Goal: Information Seeking & Learning: Learn about a topic

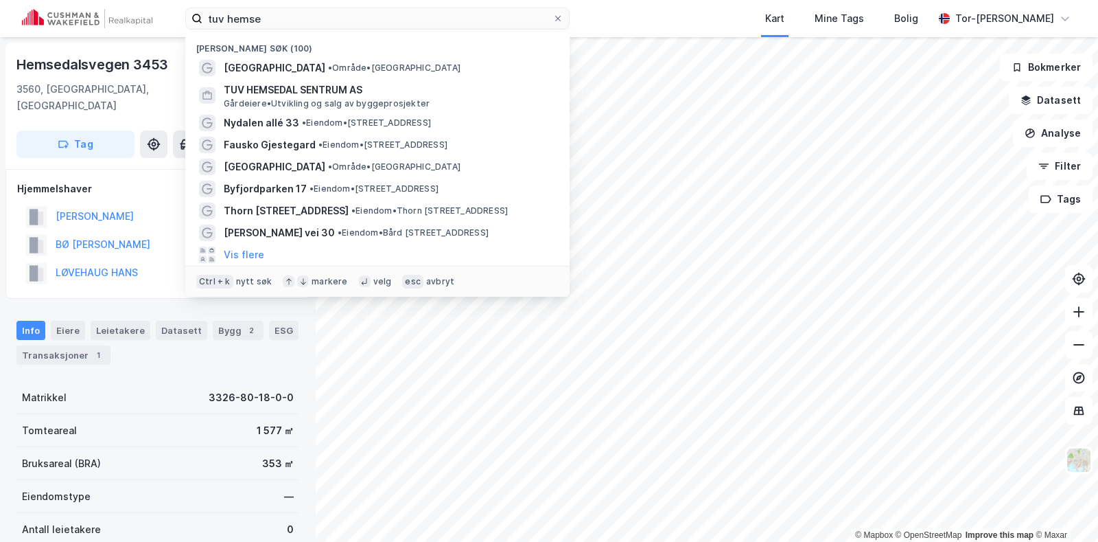
click at [319, 19] on input "tuv hemse" at bounding box center [378, 18] width 350 height 21
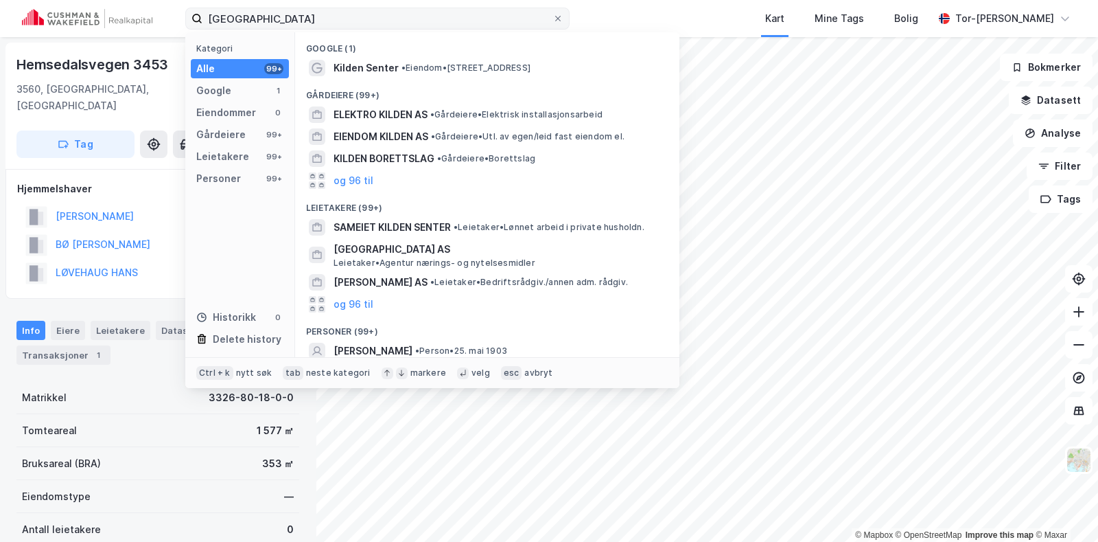
type input "kilden senter bergen"
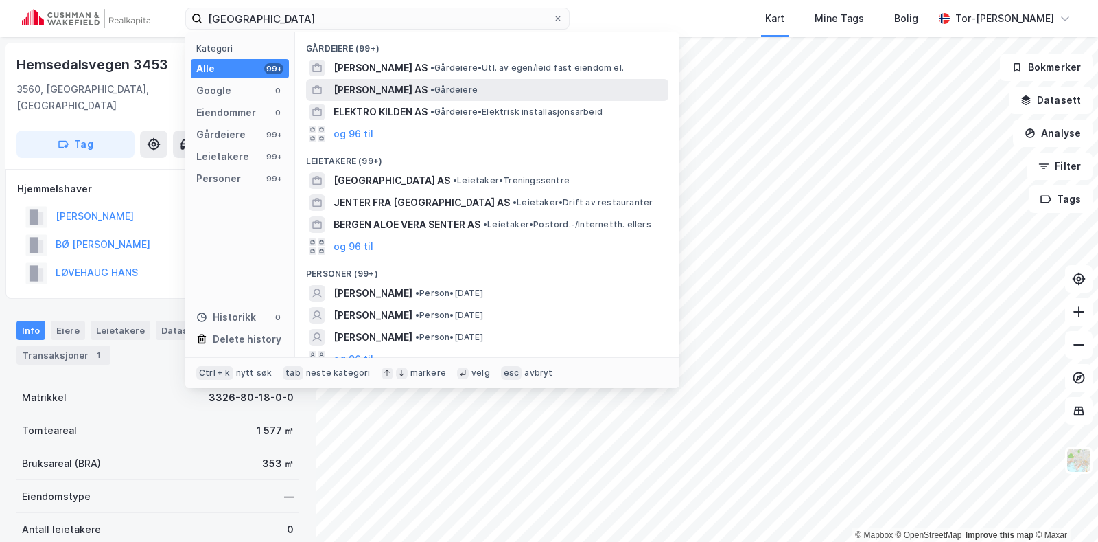
click at [430, 88] on span "•" at bounding box center [432, 89] width 4 height 10
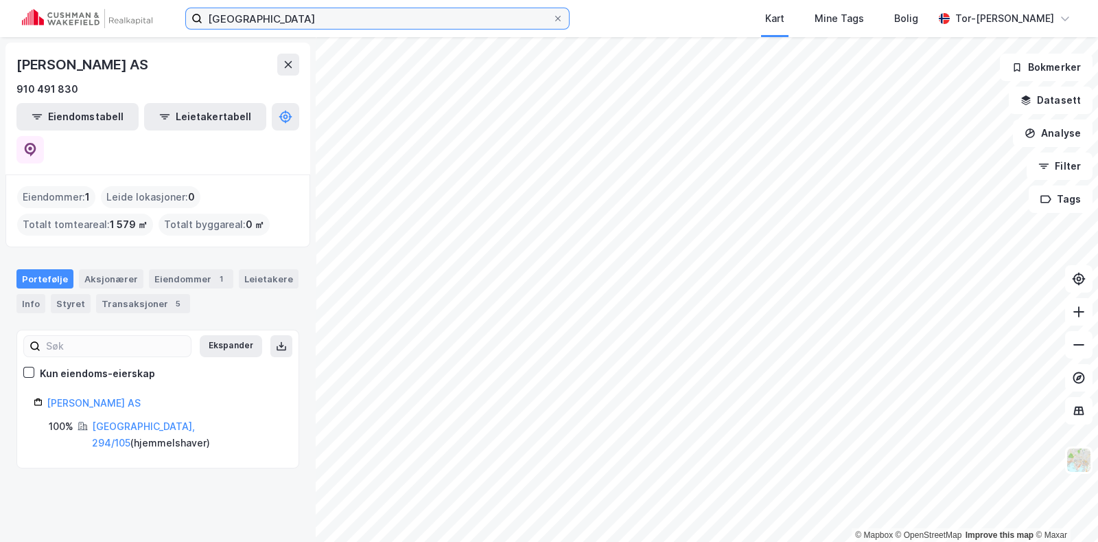
click at [365, 19] on input "kilden senter bergen" at bounding box center [378, 18] width 350 height 21
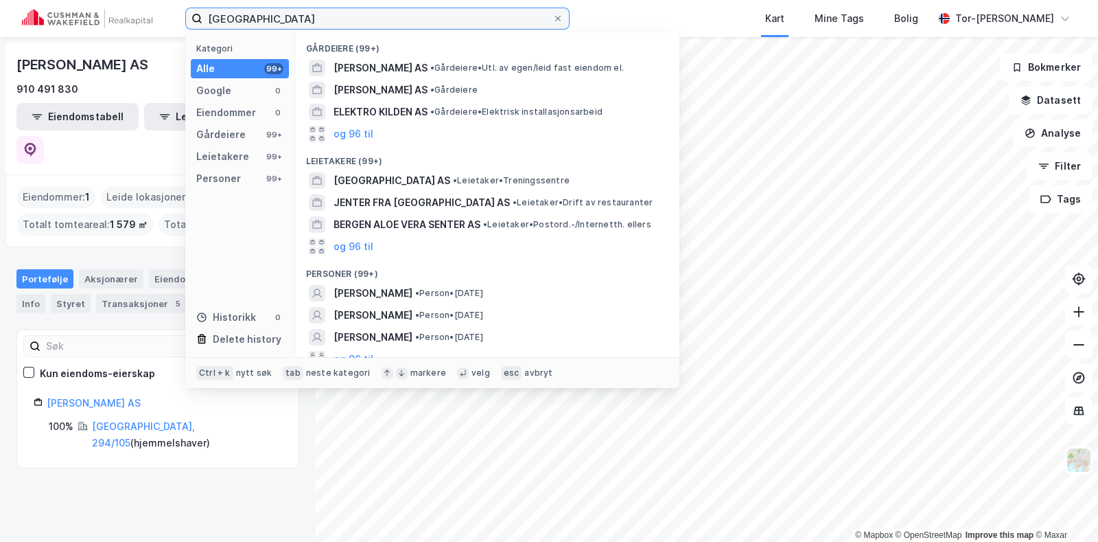
click at [365, 19] on input "kilden senter bergen" at bounding box center [378, 18] width 350 height 21
click at [560, 19] on icon at bounding box center [558, 18] width 8 height 8
click at [553, 19] on input "kilden senter bergen" at bounding box center [378, 18] width 350 height 21
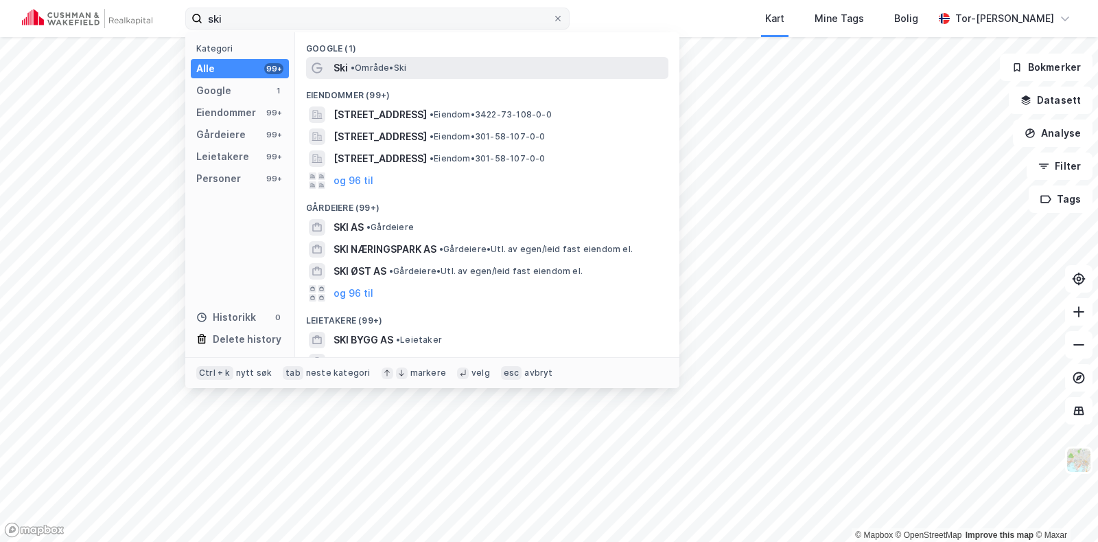
click at [391, 70] on span "• Område • Ski" at bounding box center [379, 67] width 56 height 11
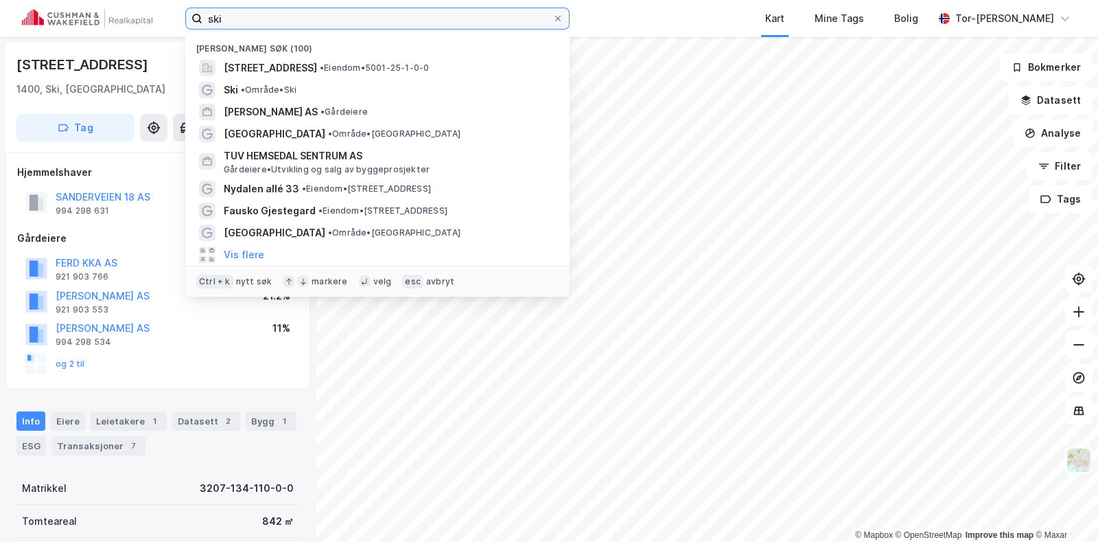
drag, startPoint x: 0, startPoint y: -1, endPoint x: 0, endPoint y: -18, distance: 16.5
click at [0, 0] on html "ski Nylige søk (100) Malvikvegen 2, 7055, RANHEIM, TRONDHEIM • Eiendom • 5001-2…" at bounding box center [549, 271] width 1098 height 542
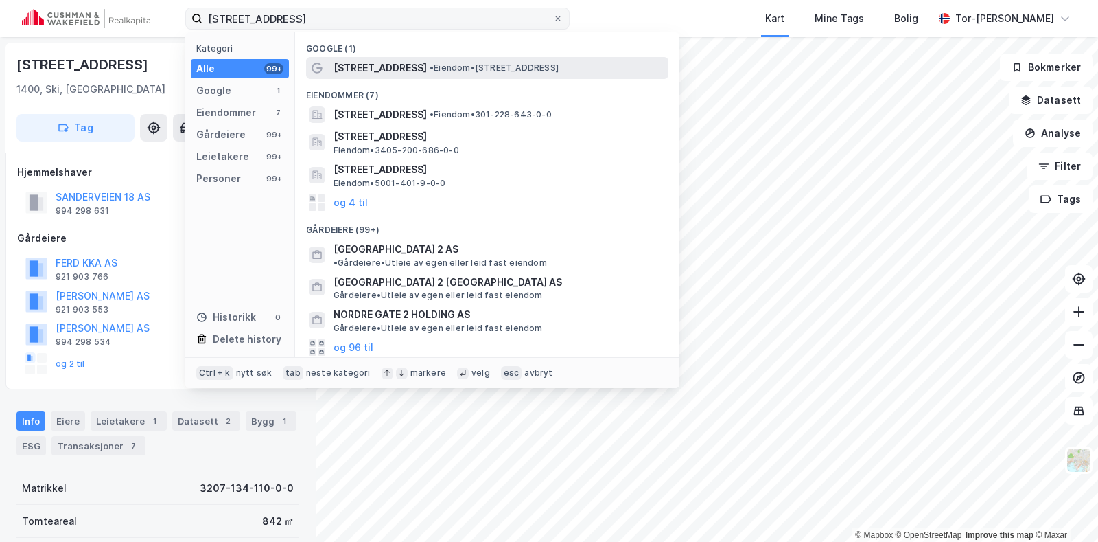
click at [437, 68] on span "• Eiendom • Nordre gate 2, 0551 Oslo" at bounding box center [494, 67] width 129 height 11
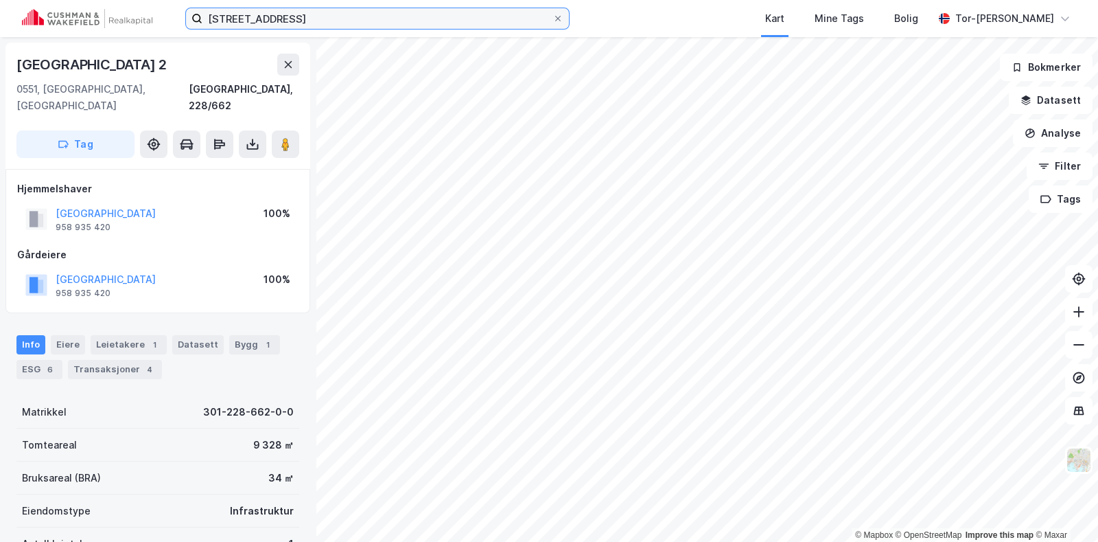
click at [297, 19] on input "nordre gate 2" at bounding box center [378, 18] width 350 height 21
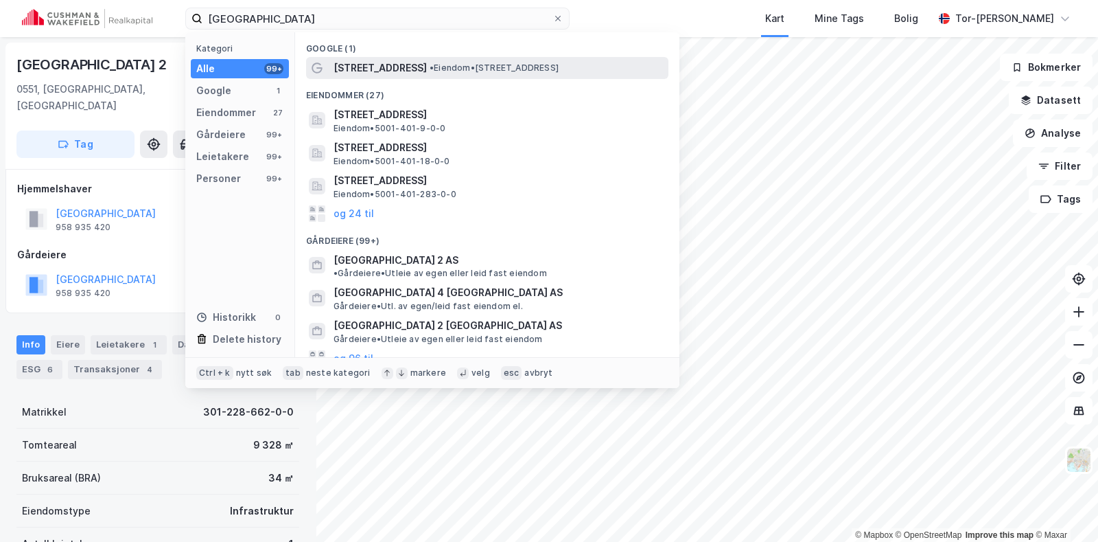
click at [461, 68] on span "• Eiendom • Nordre gate 2, 7011 Trondheim" at bounding box center [494, 67] width 129 height 11
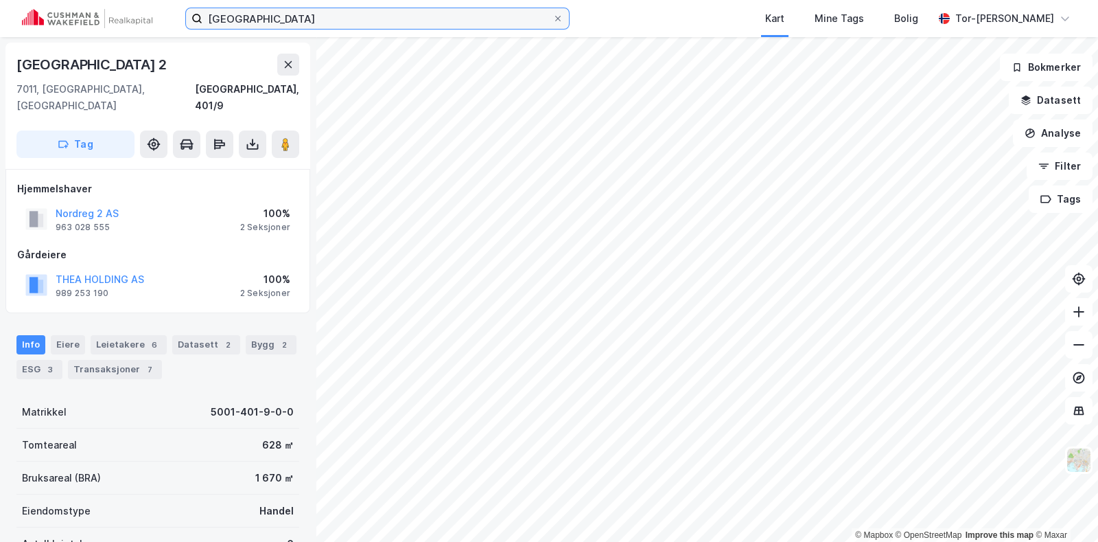
click at [347, 22] on input "nordre gate 2 trondhei" at bounding box center [378, 18] width 350 height 21
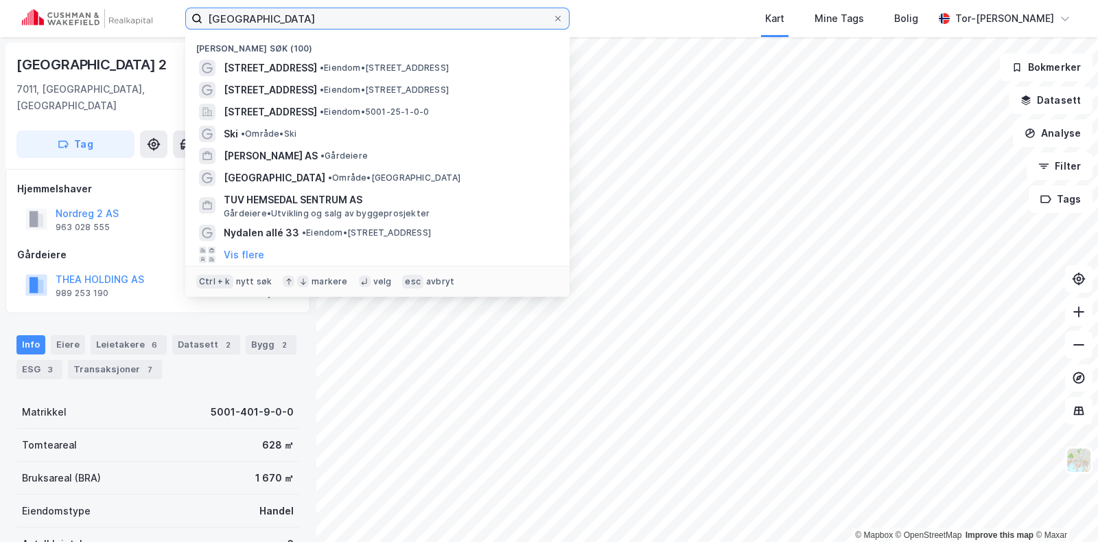
click at [347, 22] on input "nordre gate 2 trondhei" at bounding box center [378, 18] width 350 height 21
click at [346, 22] on input "nordre gate 2 trondhei" at bounding box center [378, 18] width 350 height 21
click at [346, 23] on input "nordre gate 2 trondhei" at bounding box center [378, 18] width 350 height 21
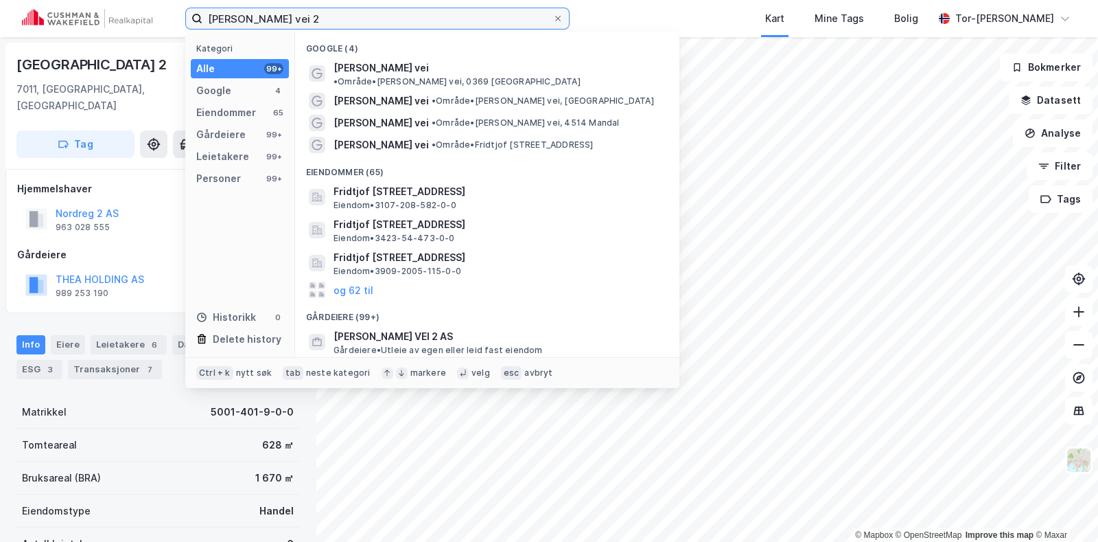
type input "fridtjof nansens vei 2"
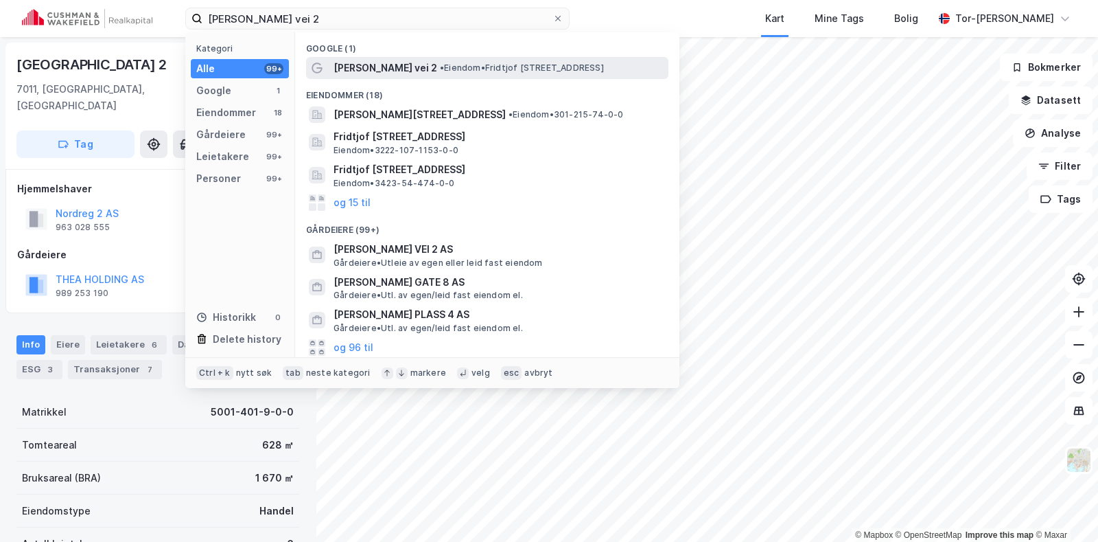
click at [582, 67] on span "• Eiendom • Fridtjof Nansens vei 2, 0369 Oslo" at bounding box center [522, 67] width 164 height 11
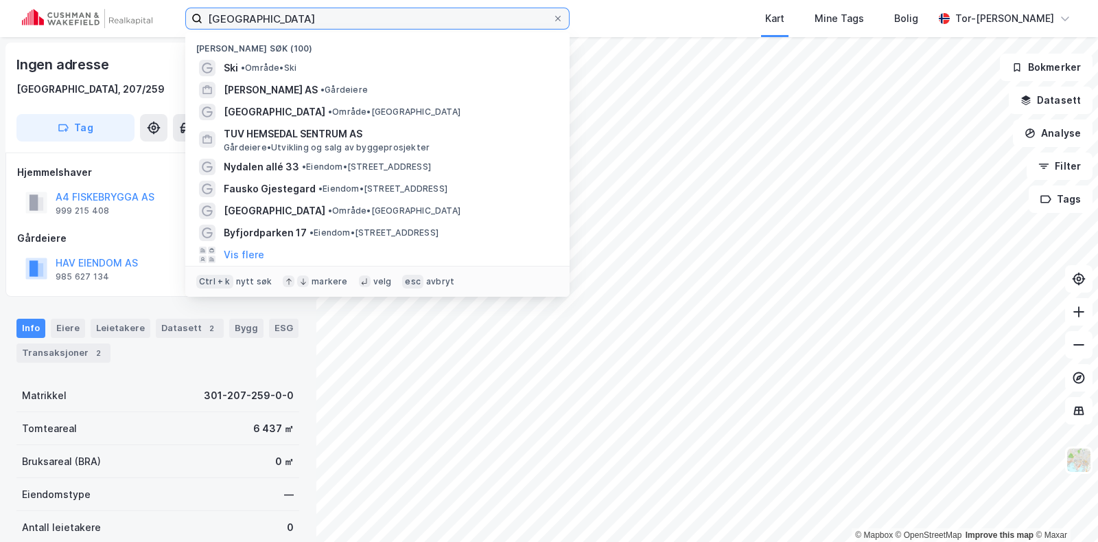
click at [268, 24] on input "[GEOGRAPHIC_DATA]" at bounding box center [378, 18] width 350 height 21
click at [268, 25] on input "[GEOGRAPHIC_DATA]" at bounding box center [378, 18] width 350 height 21
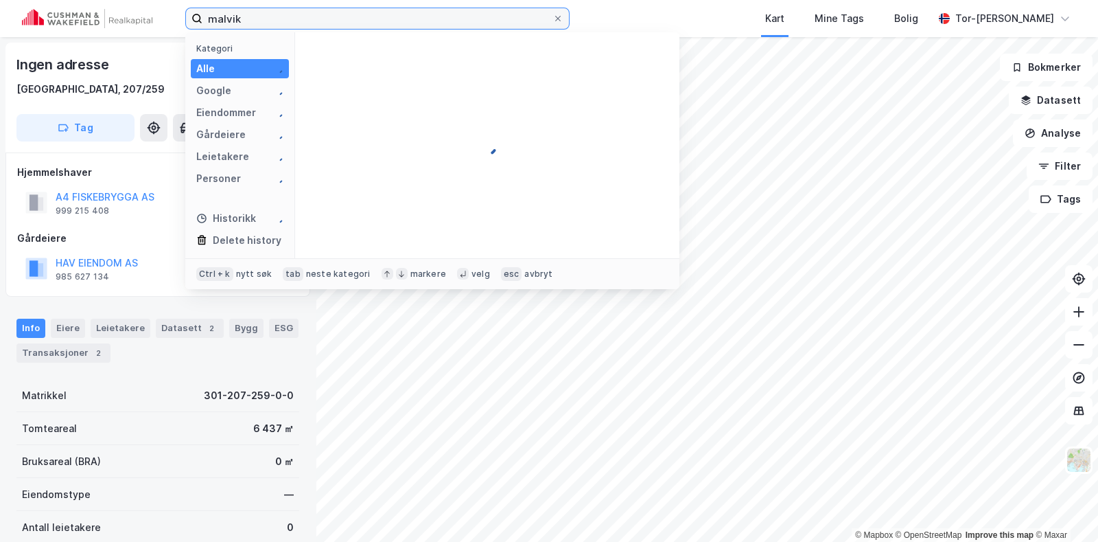
type input "malvik"
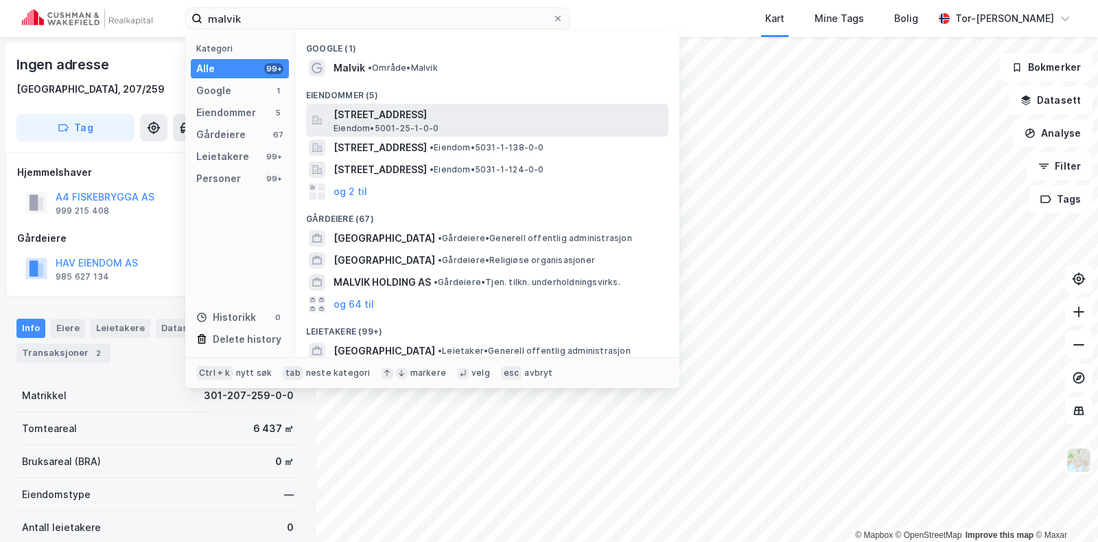
click at [402, 125] on span "Eiendom • 5001-25-1-0-0" at bounding box center [386, 128] width 105 height 11
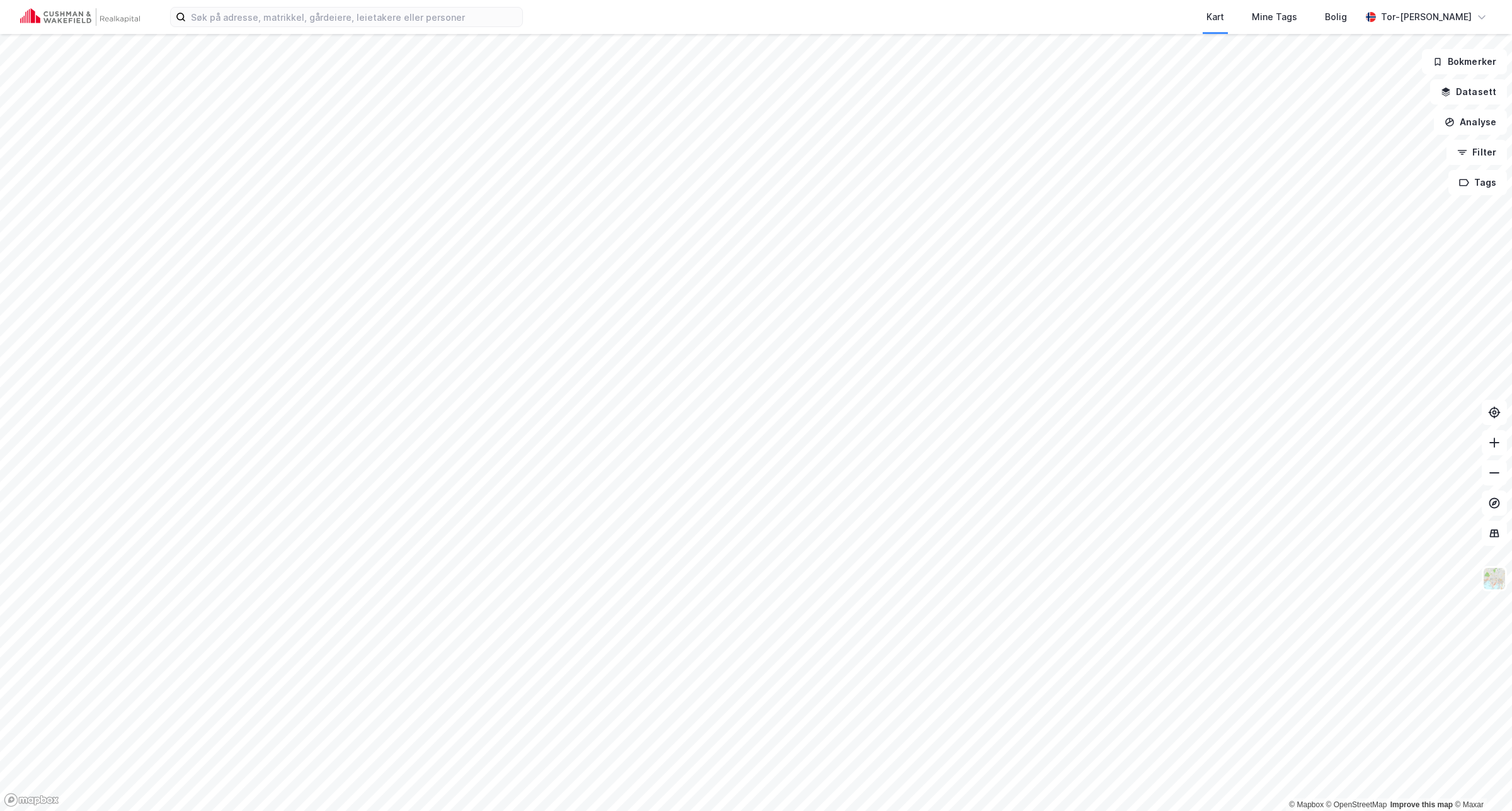
click at [1511, 214] on html "Kart Mine Tags Bolig Tor-Øyvind Skjelvik © Mapbox © OpenStreetMap Improve this …" at bounding box center [756, 406] width 1512 height 811
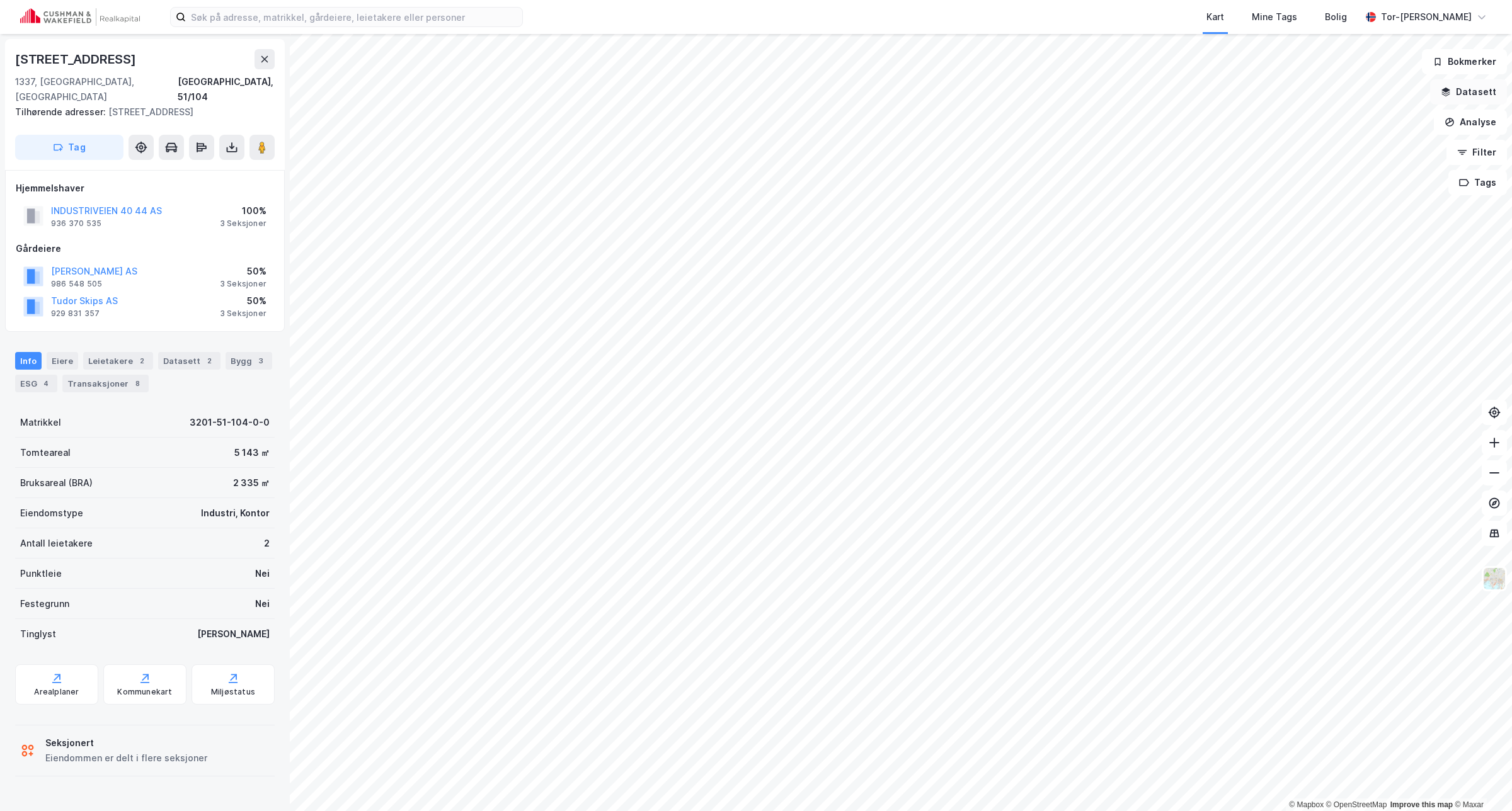
click at [1484, 96] on button "Datasett" at bounding box center [1468, 91] width 77 height 25
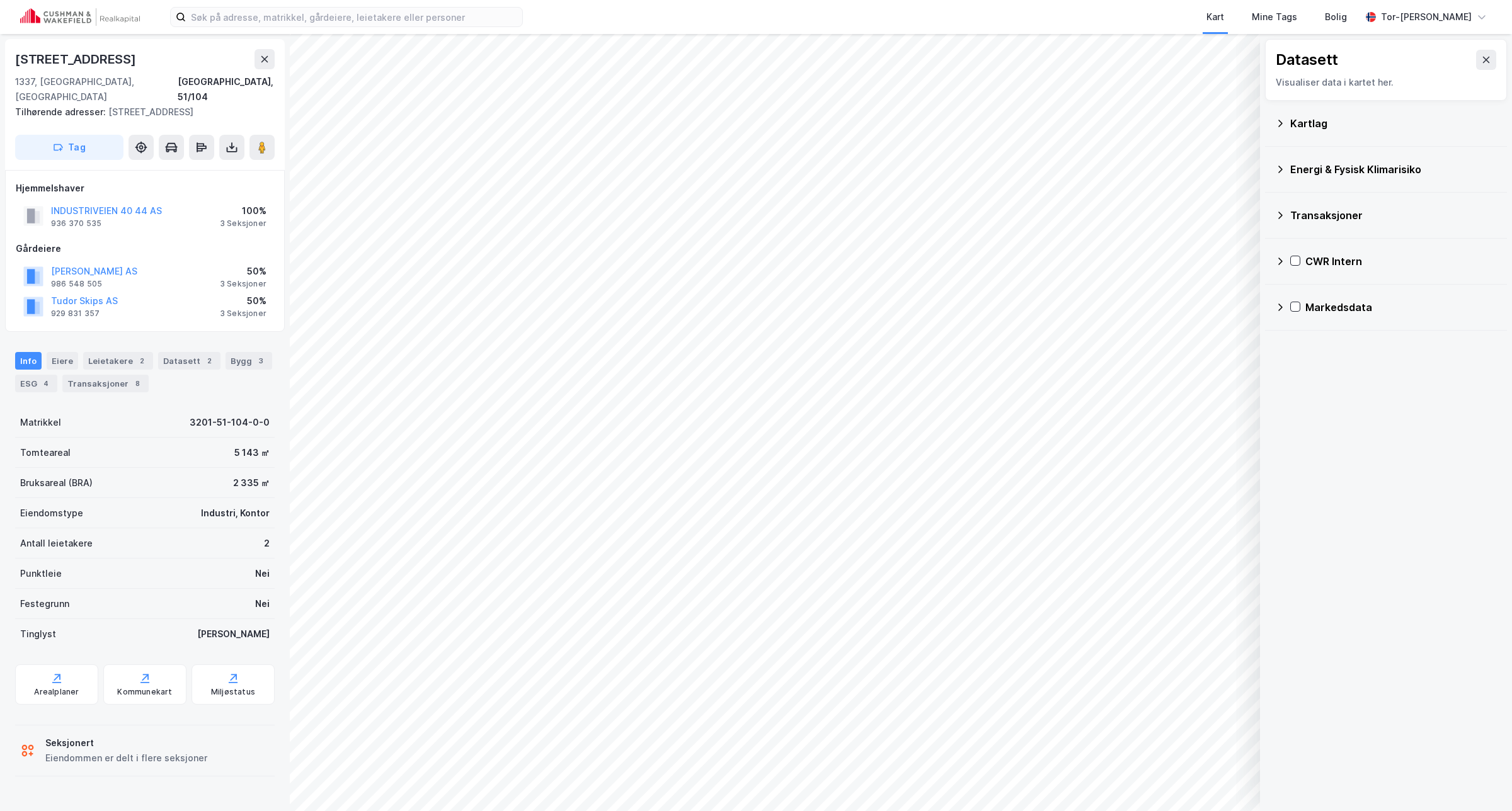
click at [1281, 126] on icon at bounding box center [1279, 123] width 10 height 10
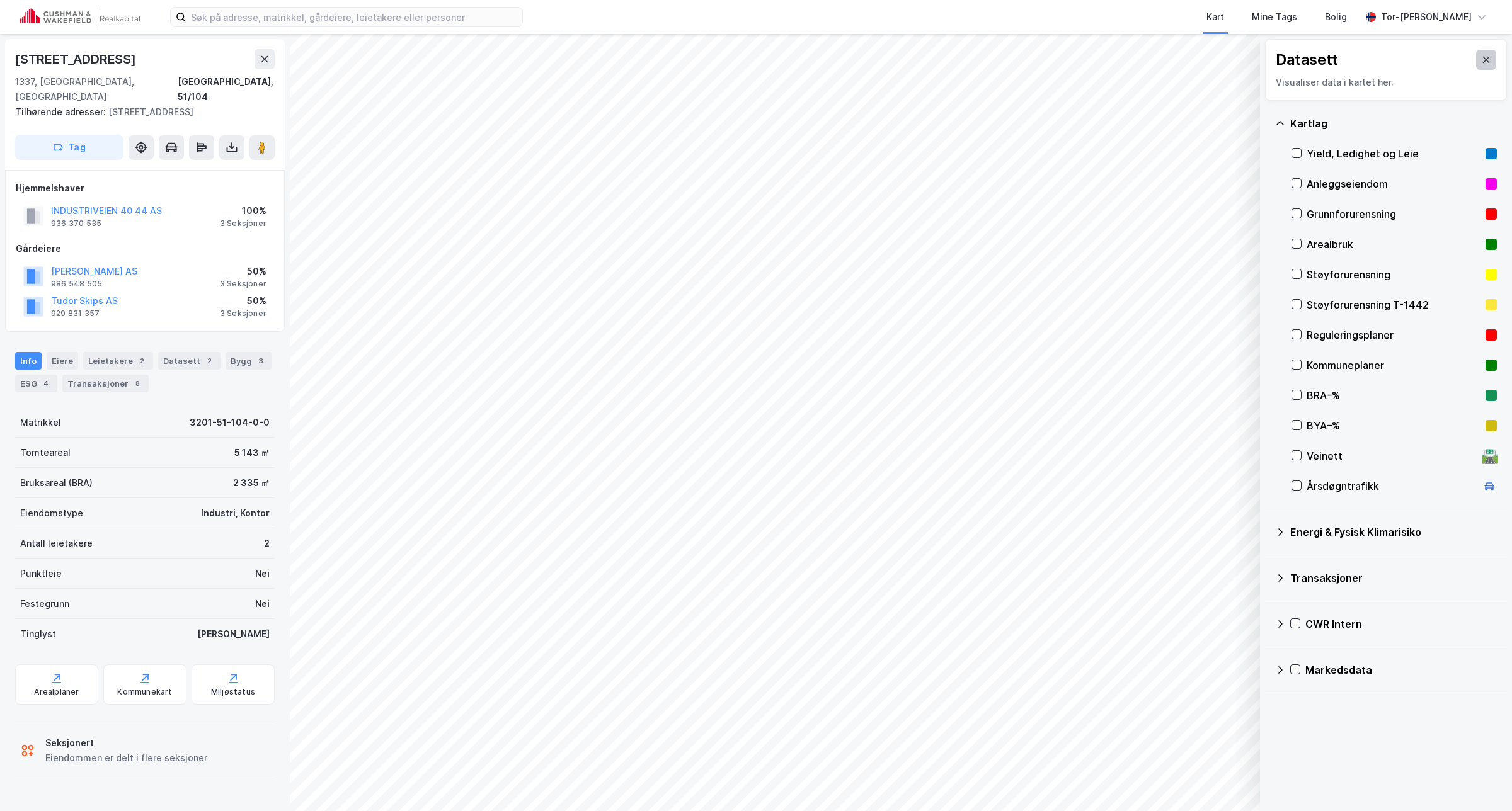
click at [1483, 61] on icon at bounding box center [1486, 60] width 7 height 6
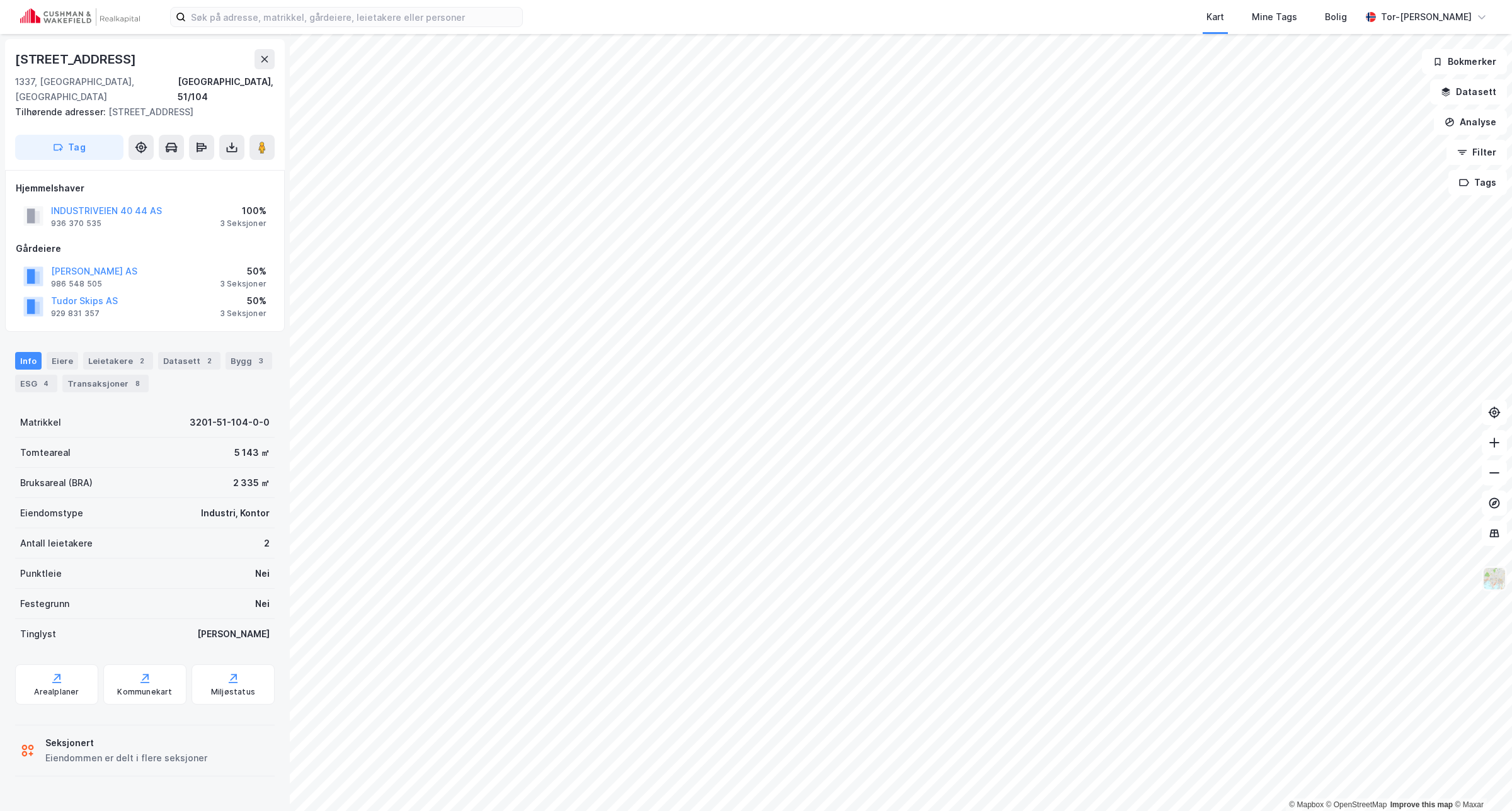
click at [1493, 576] on img at bounding box center [1494, 579] width 24 height 24
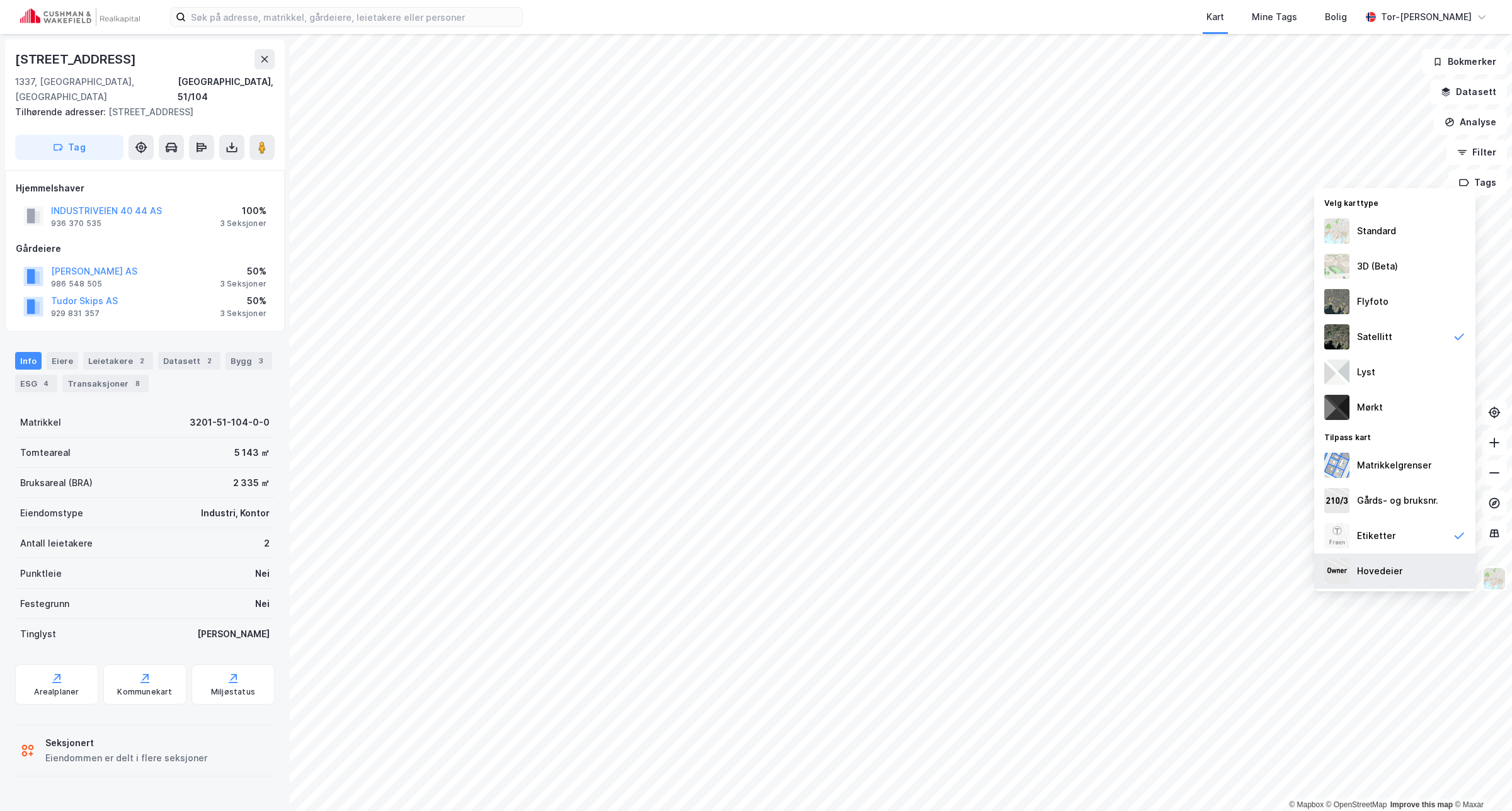
click at [1394, 573] on div "Hovedeier" at bounding box center [1379, 571] width 45 height 15
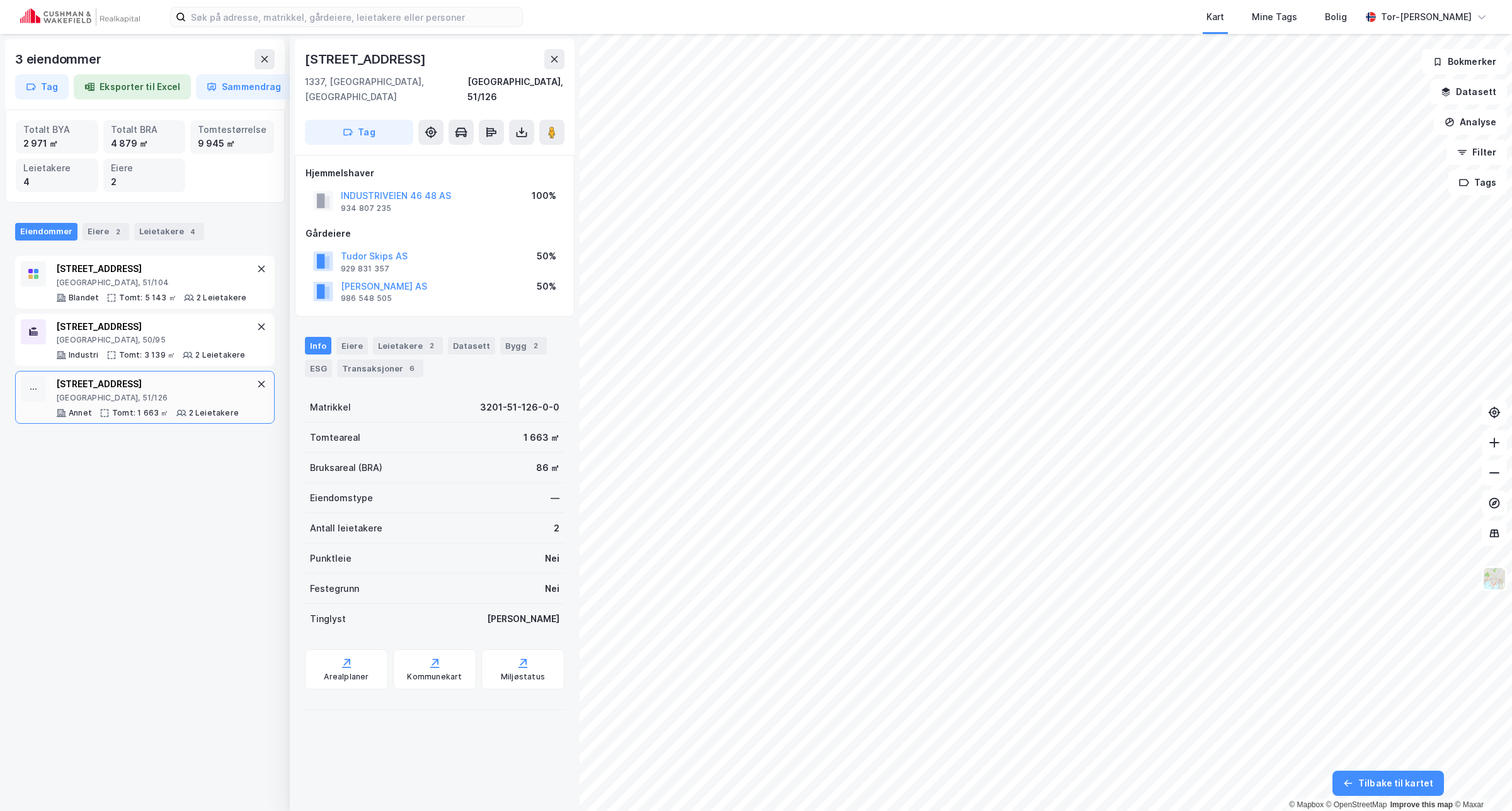
click at [377, 246] on div "Tudor Skips AS 929 831 357 50%" at bounding box center [434, 261] width 258 height 30
click at [0, 0] on button "Tudor Skips AS" at bounding box center [0, 0] width 0 height 0
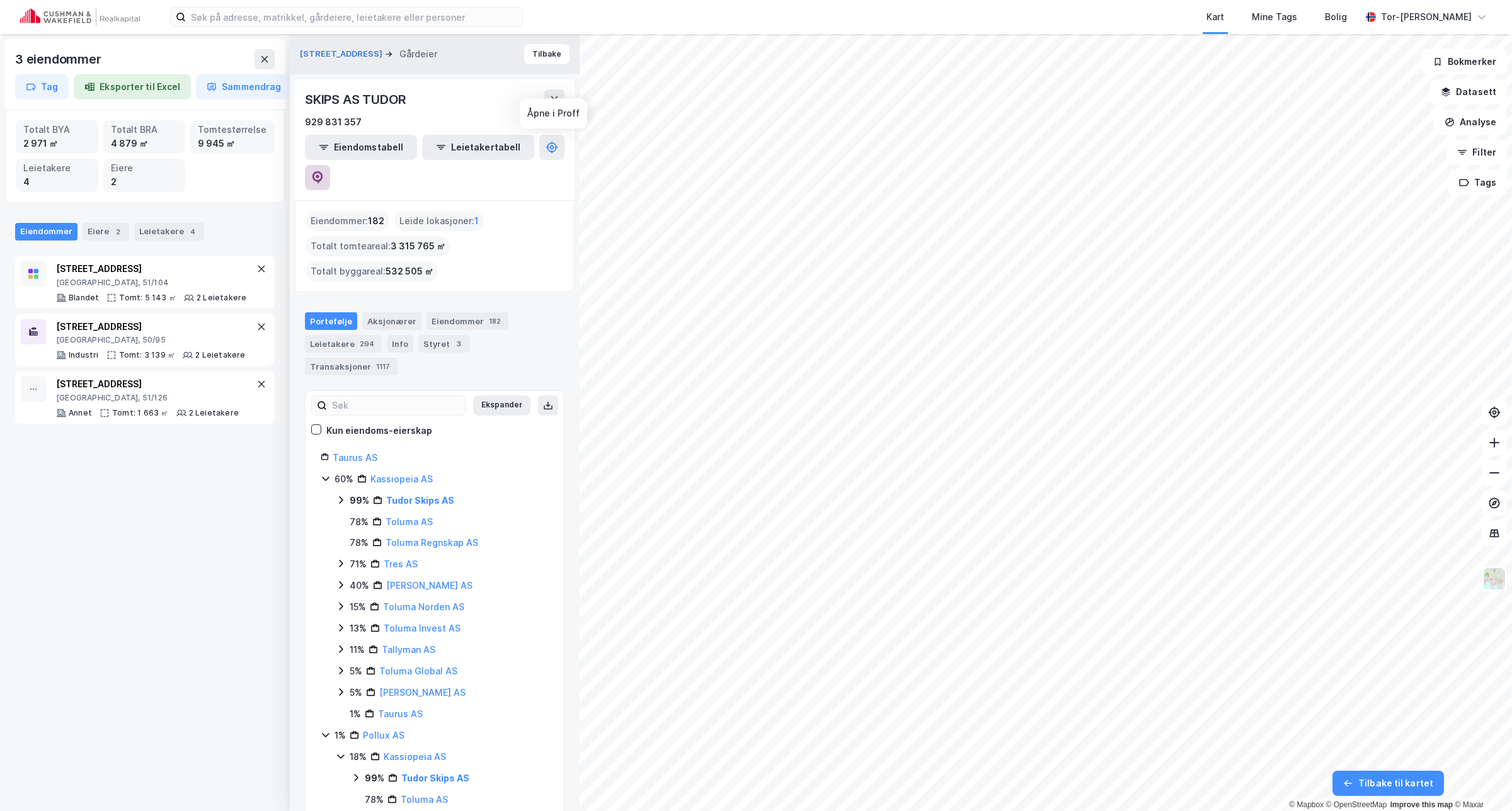
click at [323, 172] on icon at bounding box center [317, 178] width 11 height 13
click at [1497, 580] on img at bounding box center [1494, 579] width 24 height 24
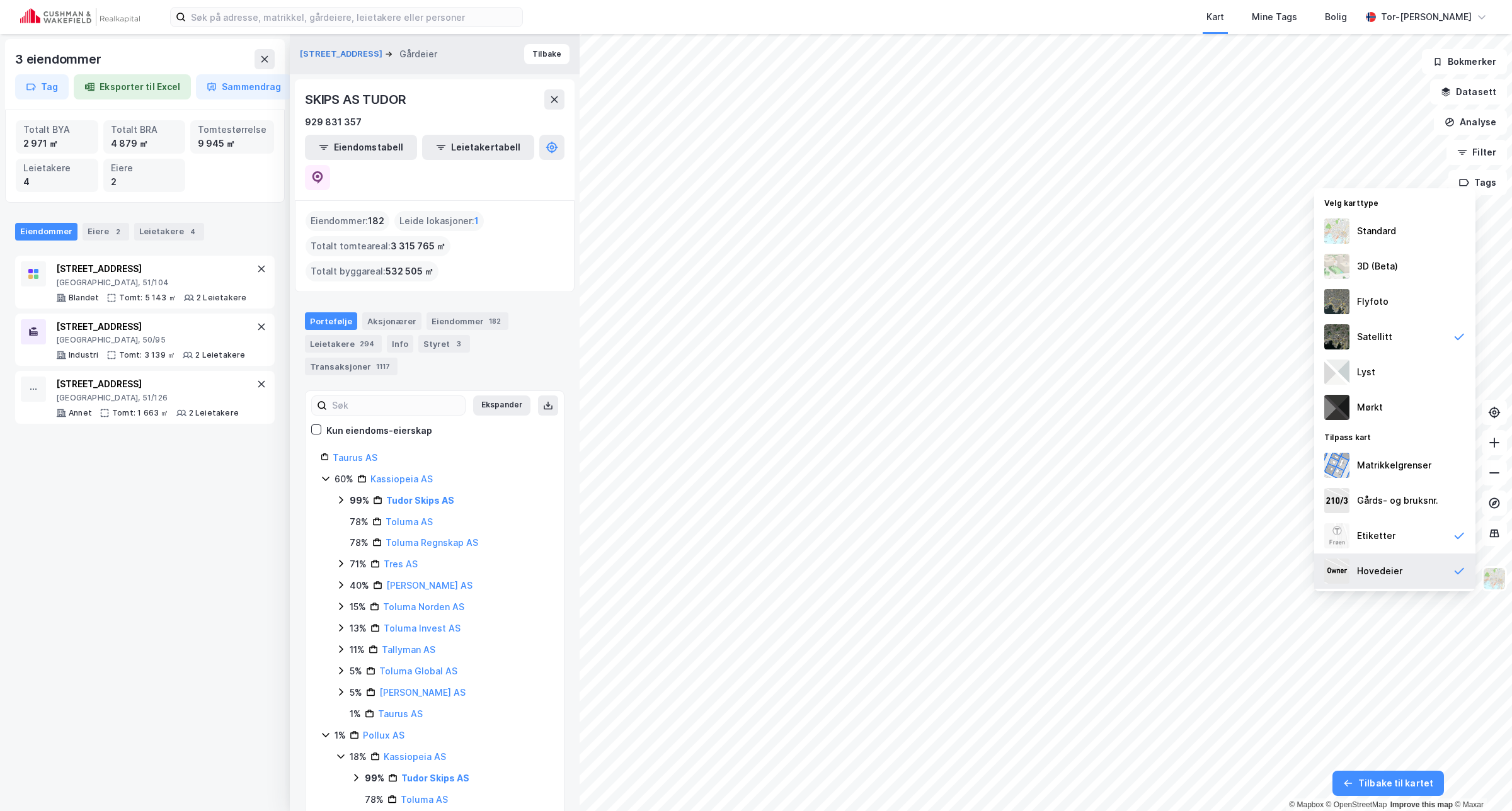
click at [1391, 573] on div "Hovedeier" at bounding box center [1379, 571] width 45 height 15
click at [1345, 234] on img at bounding box center [1336, 230] width 25 height 25
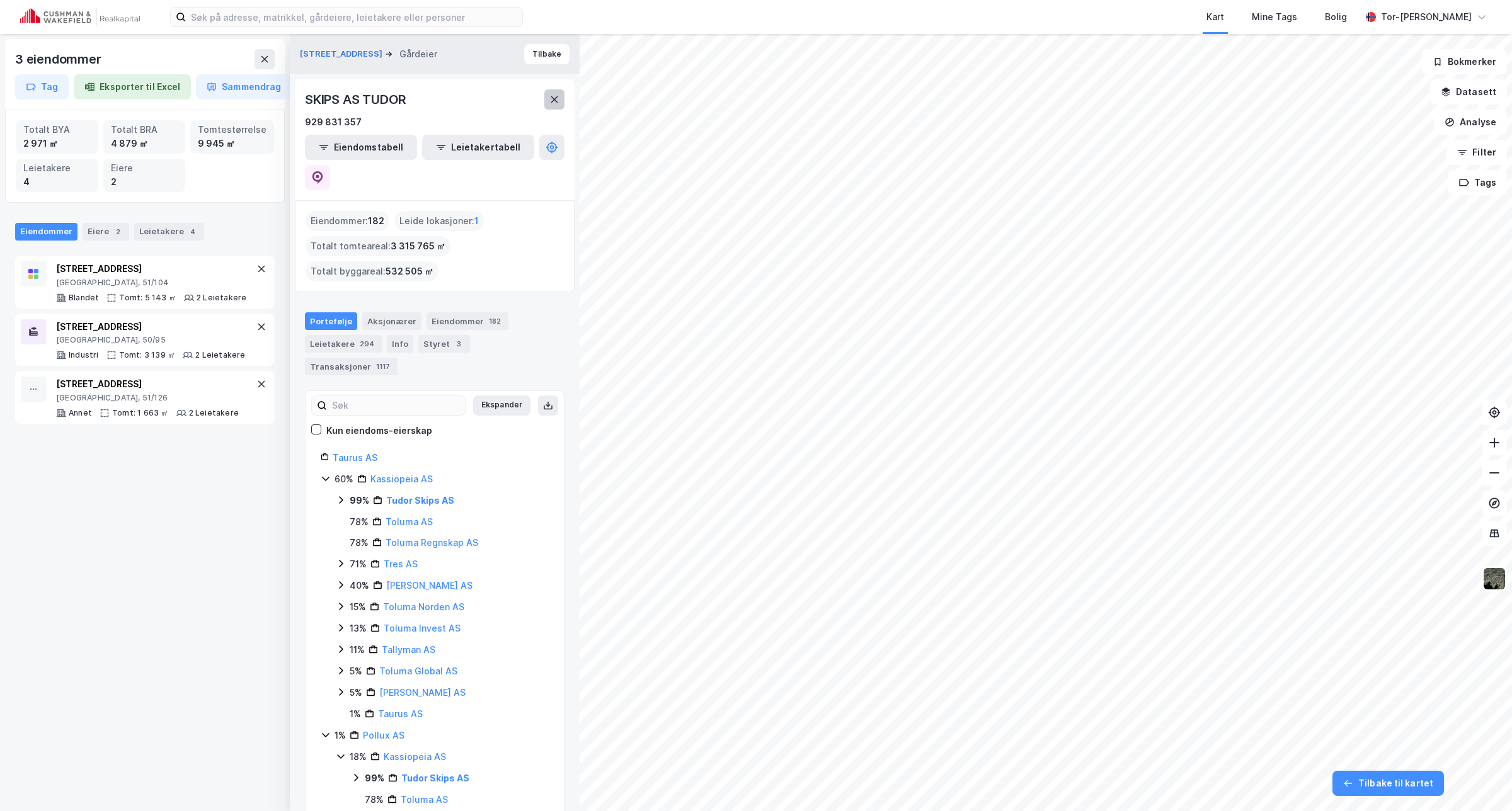
click at [551, 99] on icon at bounding box center [554, 99] width 10 height 10
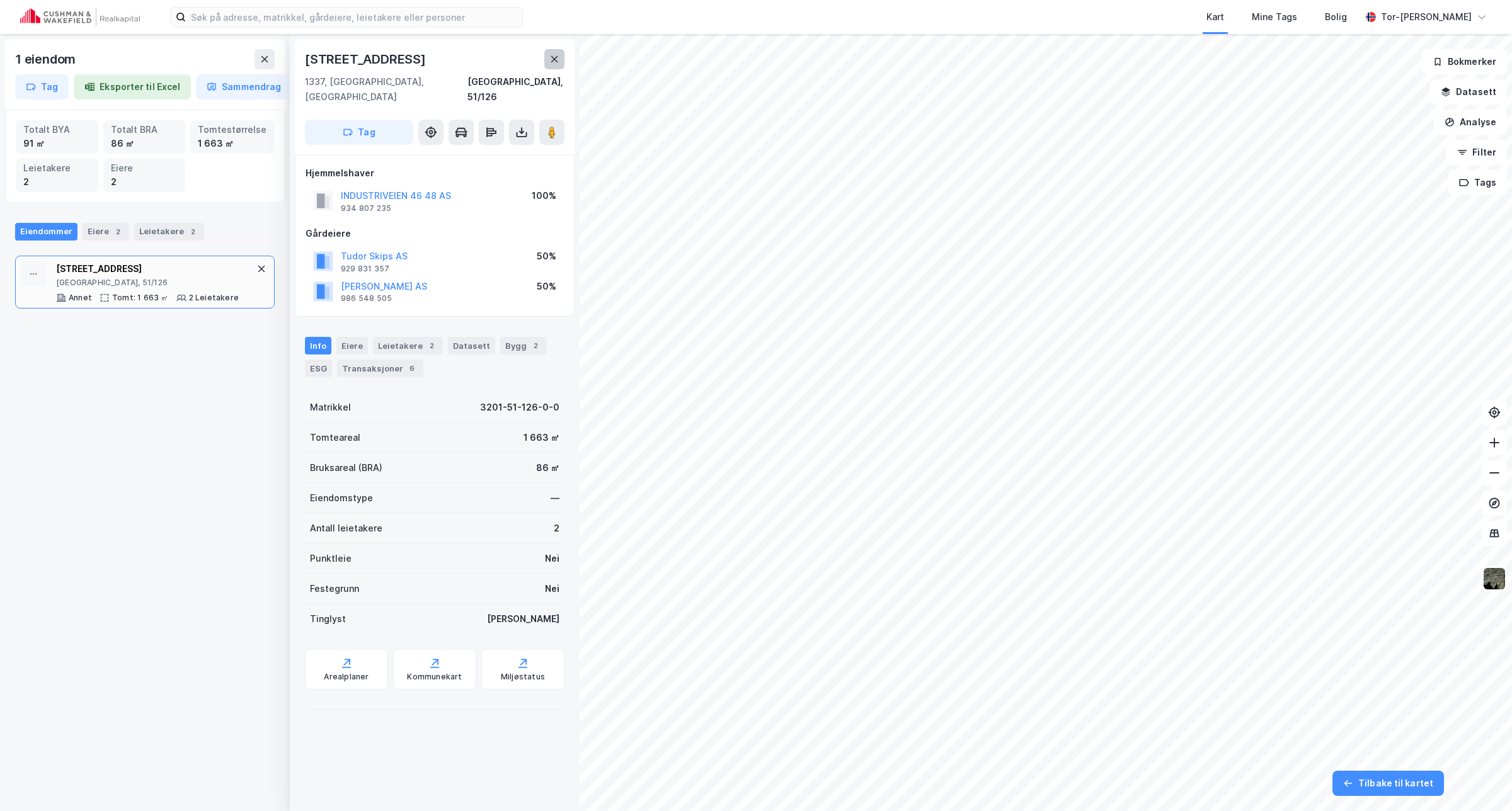
click at [555, 63] on icon at bounding box center [554, 59] width 10 height 10
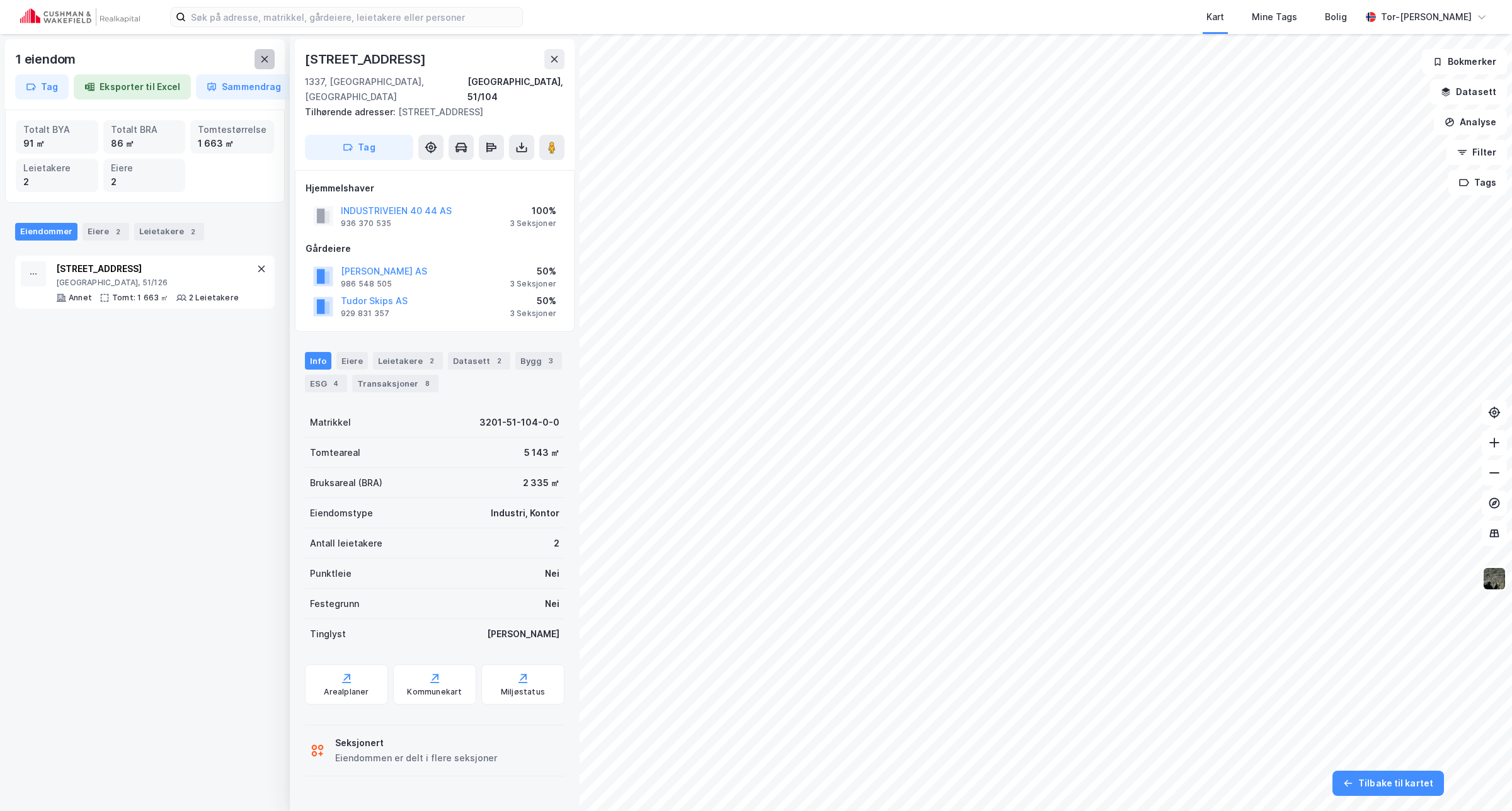
click at [263, 54] on icon at bounding box center [264, 59] width 10 height 10
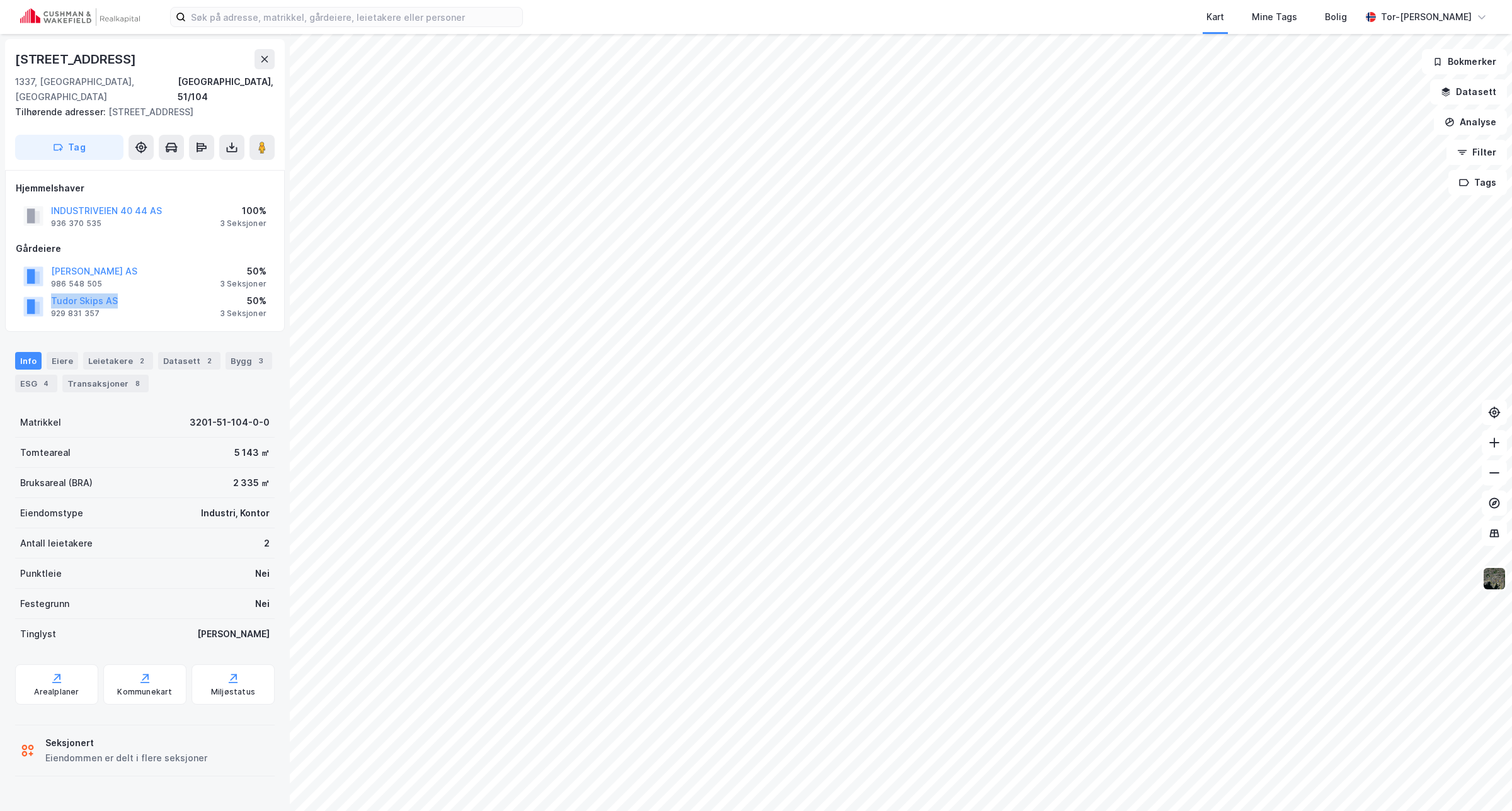
drag, startPoint x: 128, startPoint y: 283, endPoint x: 45, endPoint y: 287, distance: 83.1
click at [45, 291] on div "Tudor Skips AS 929 831 357 50% 3 Seksjoner" at bounding box center [144, 306] width 258 height 30
copy button "Tudor Skips AS"
